Goal: Contribute content

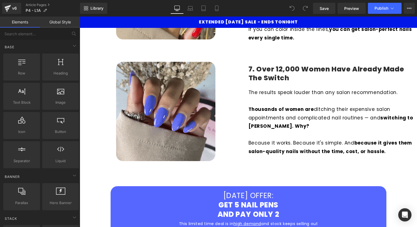
scroll to position [1075, 0]
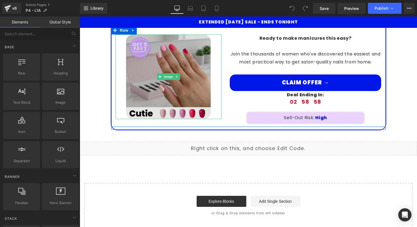
click at [162, 60] on img at bounding box center [168, 77] width 85 height 85
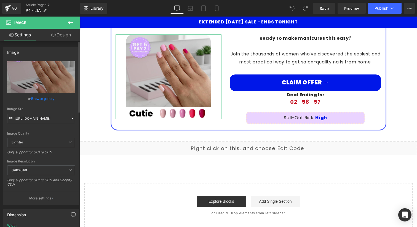
click at [43, 99] on link "Browse gallery" at bounding box center [42, 99] width 23 height 10
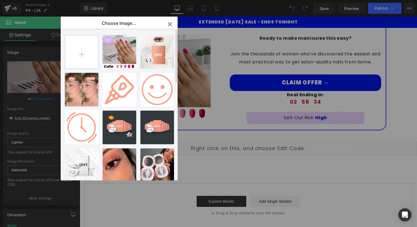
click at [79, 48] on input "file" at bounding box center [81, 51] width 33 height 33
type input "C:\fakepath\Cutie V3.jpg"
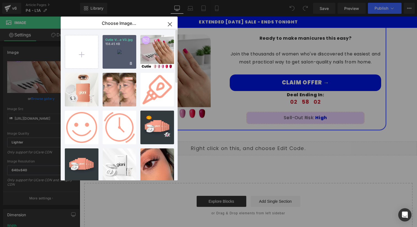
click at [115, 39] on p "Cutie V...e V3.jpg" at bounding box center [119, 40] width 28 height 4
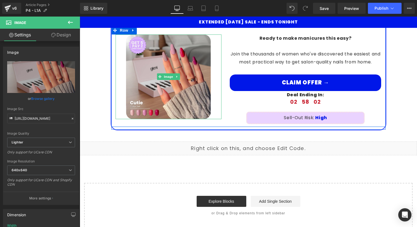
type input "[URL][DOMAIN_NAME]"
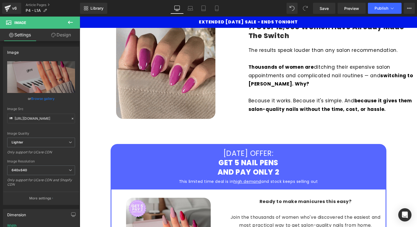
scroll to position [1022, 0]
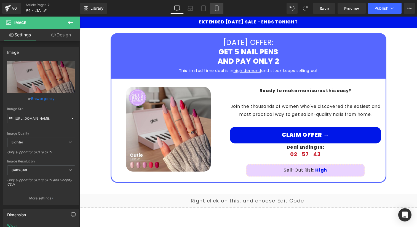
click at [219, 11] on icon at bounding box center [217, 9] width 6 height 6
type input "100"
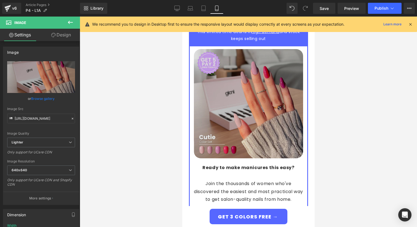
scroll to position [2004, 0]
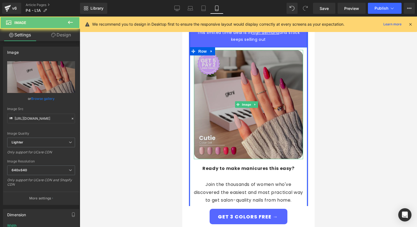
click at [243, 74] on img at bounding box center [248, 104] width 109 height 109
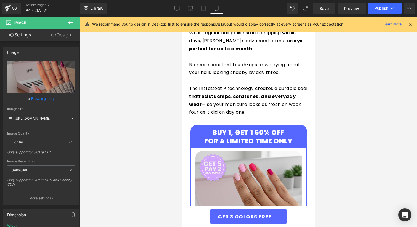
scroll to position [952, 0]
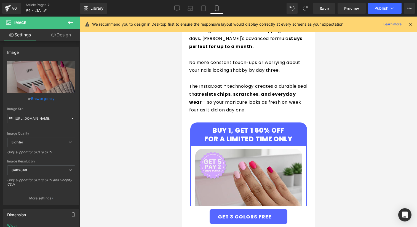
click at [245, 125] on div "BUY 1, GET 1 50% OFF FOR A LIMITED TIME ONLY" at bounding box center [248, 134] width 115 height 23
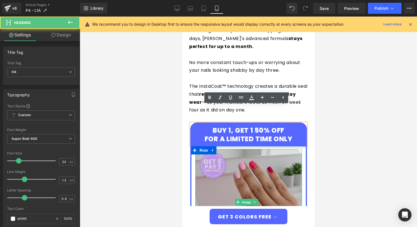
click at [246, 149] on img at bounding box center [248, 202] width 107 height 107
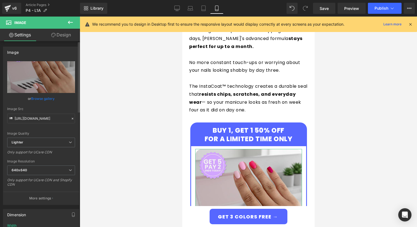
click at [49, 98] on link "Browse gallery" at bounding box center [42, 99] width 23 height 10
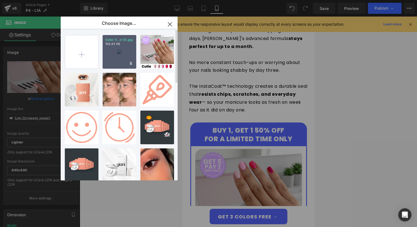
click at [121, 62] on div "Cutie V...e V3.jpg 158.45 KB" at bounding box center [120, 52] width 34 height 34
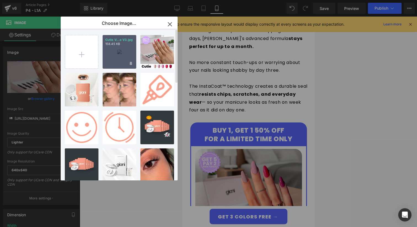
type input "[URL][DOMAIN_NAME]"
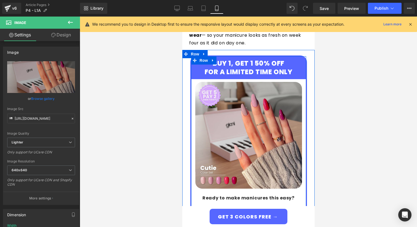
scroll to position [996, 0]
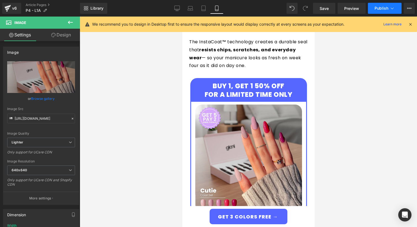
click at [386, 9] on span "Publish" at bounding box center [382, 8] width 14 height 4
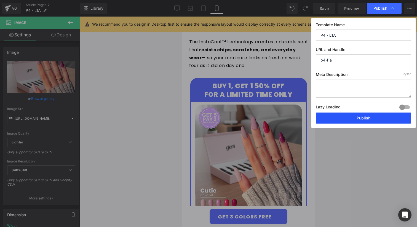
click at [360, 116] on button "Publish" at bounding box center [364, 118] width 96 height 11
